Goal: Information Seeking & Learning: Learn about a topic

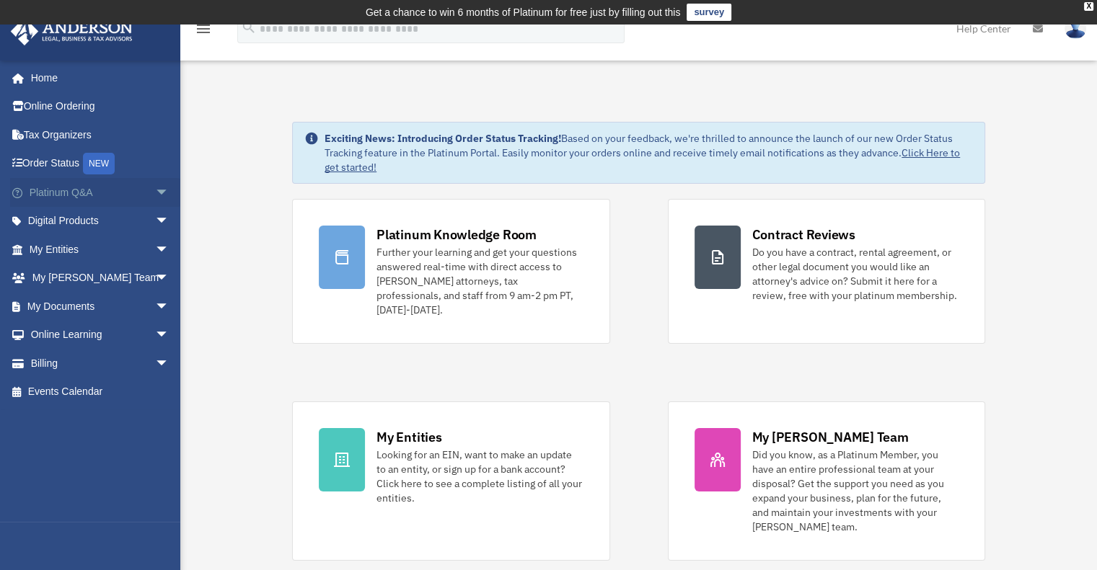
click at [72, 187] on link "Platinum Q&A arrow_drop_down" at bounding box center [100, 192] width 181 height 29
click at [84, 192] on link "Platinum Q&A arrow_drop_down" at bounding box center [100, 192] width 181 height 29
click at [79, 187] on link "Platinum Q&A arrow_drop_down" at bounding box center [100, 192] width 181 height 29
click at [155, 190] on span "arrow_drop_down" at bounding box center [169, 193] width 29 height 30
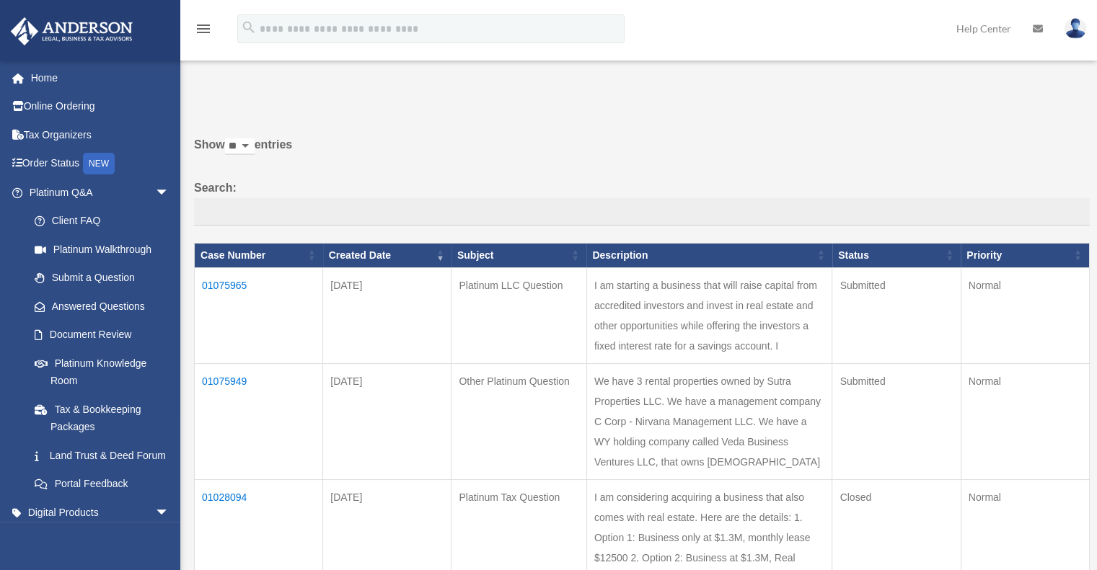
click at [84, 218] on link "Client FAQ" at bounding box center [102, 221] width 164 height 29
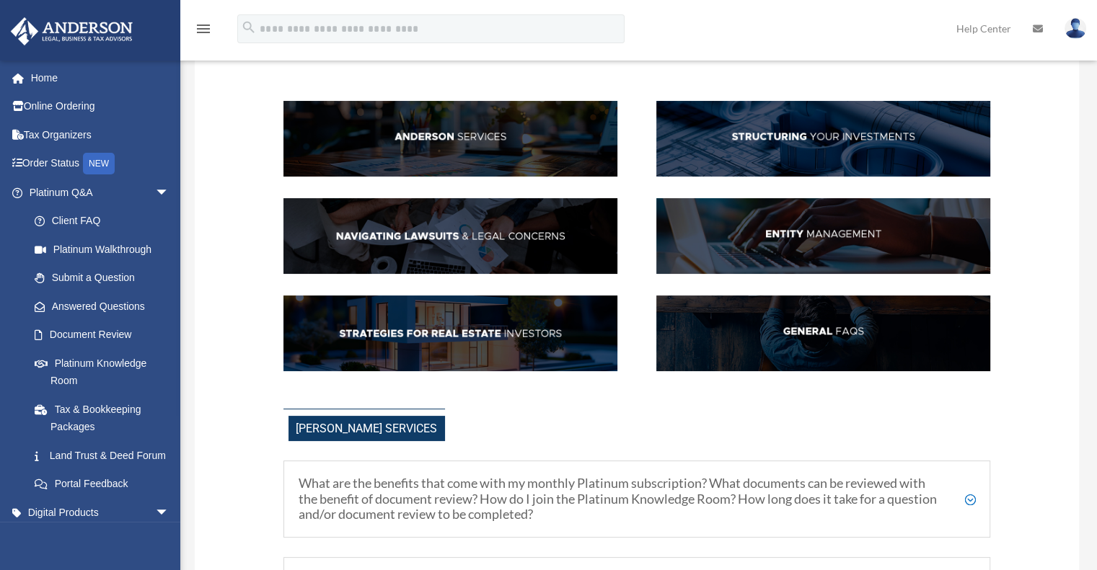
scroll to position [144, 0]
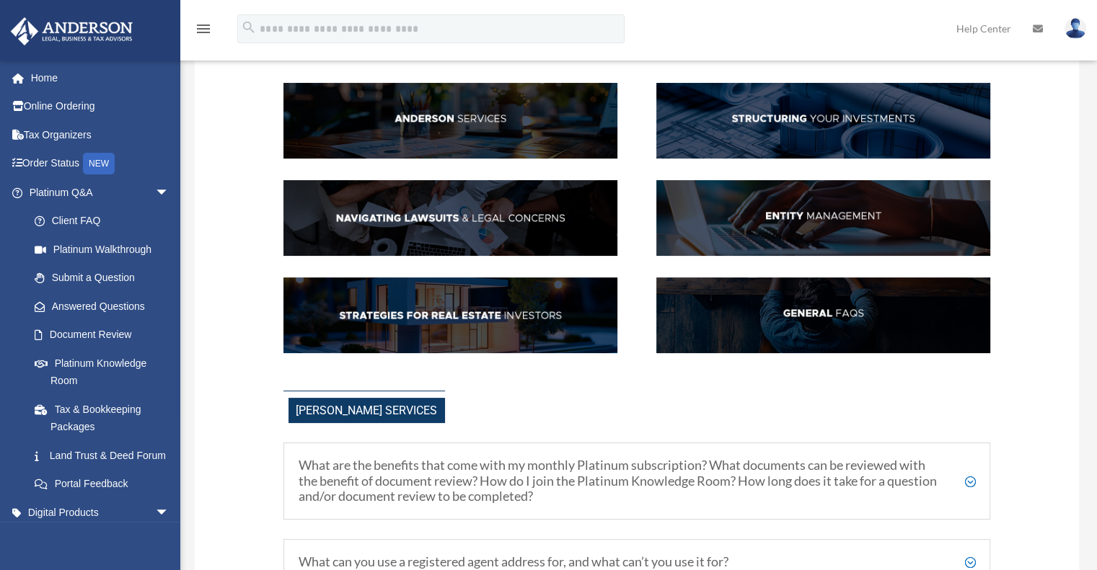
click at [848, 117] on img at bounding box center [823, 121] width 334 height 76
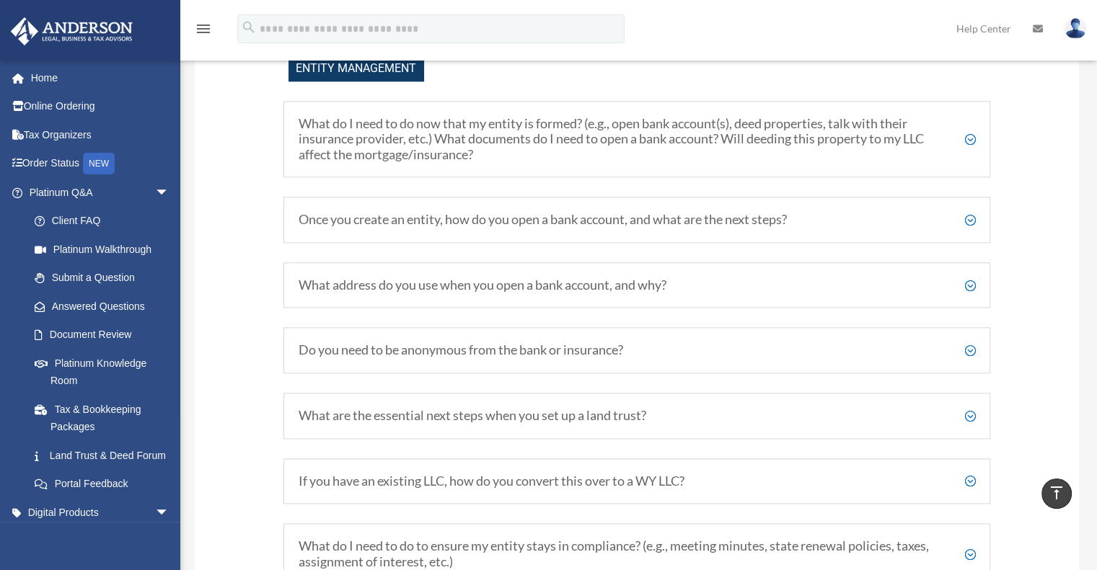
scroll to position [1679, 0]
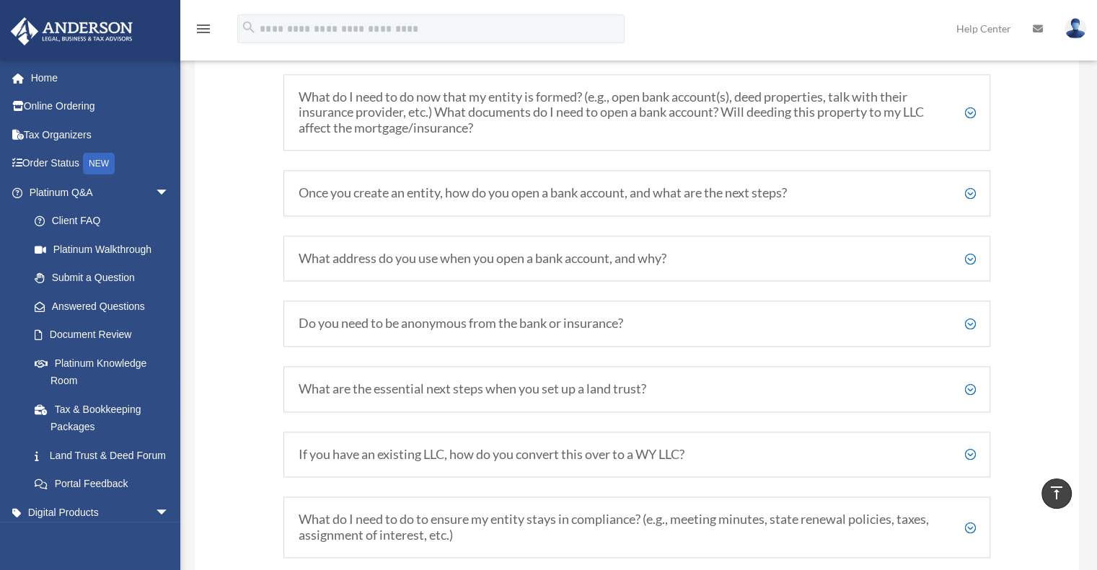
click at [969, 201] on h5 "Once you create an entity, how do you open a bank account, and what are the nex…" at bounding box center [637, 193] width 677 height 16
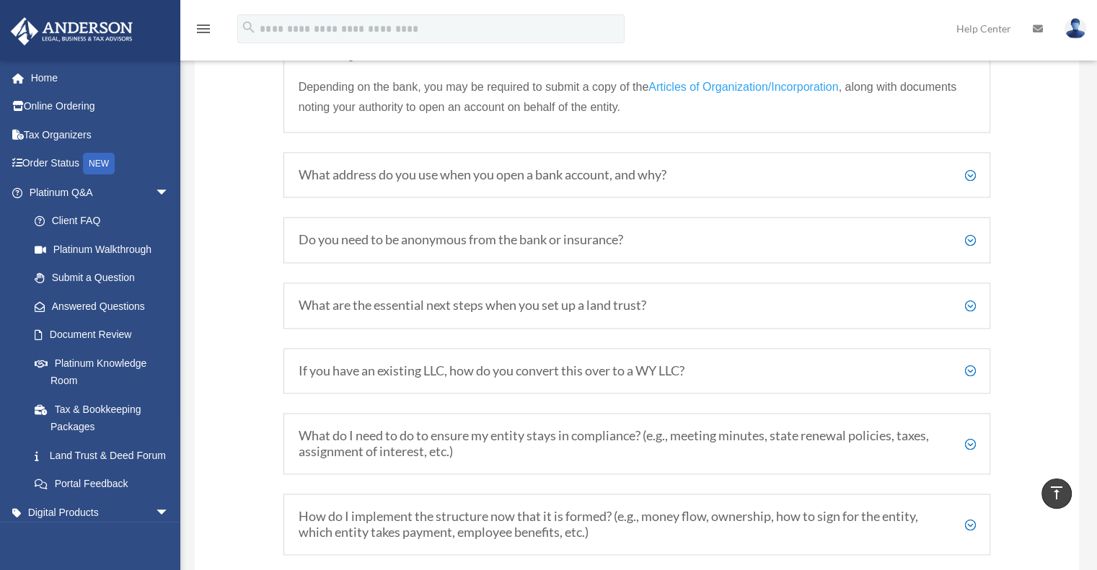
scroll to position [1895, 0]
